Goal: Check status: Check status

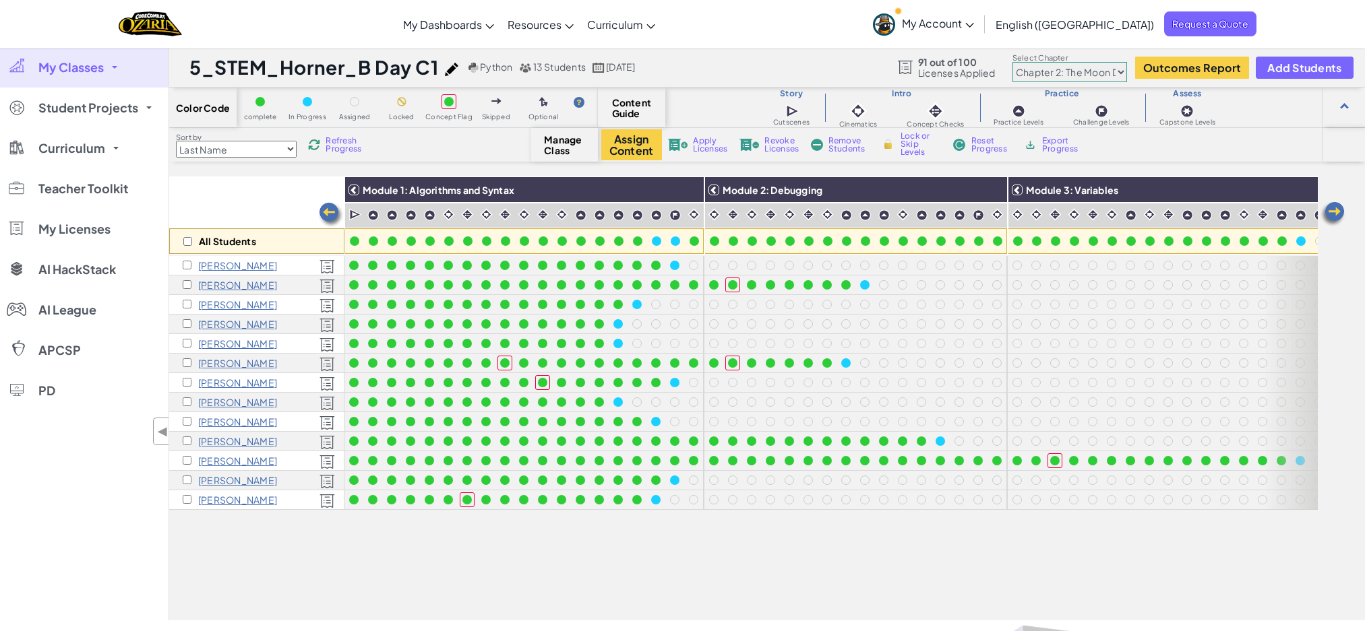
select select "5d8a57abe8919b28d5113af1"
drag, startPoint x: 649, startPoint y: 607, endPoint x: 968, endPoint y: 593, distance: 319.1
click at [968, 593] on div "All Students Module 1: Algorithms and Syntax Module 2: Debugging Module 3: Vari…" at bounding box center [766, 399] width 1195 height 444
